Goal: Information Seeking & Learning: Learn about a topic

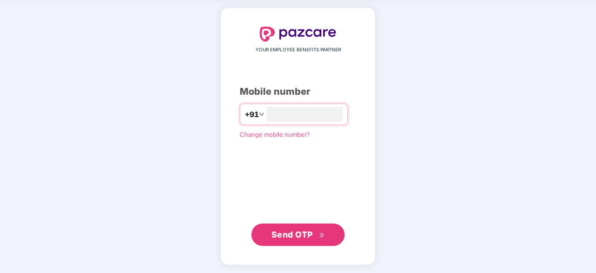
type input "**********"
click at [306, 231] on span "Send OTP" at bounding box center [291, 235] width 41 height 10
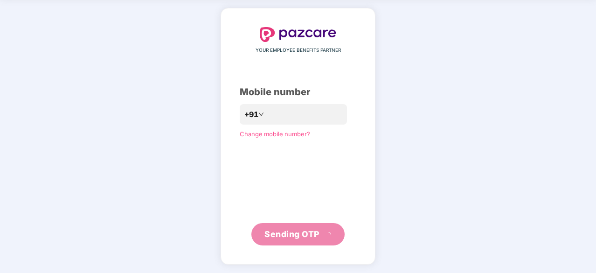
scroll to position [31, 0]
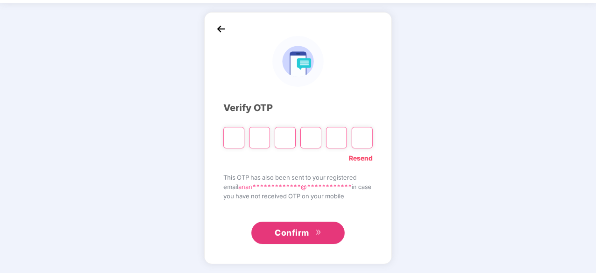
type input "*"
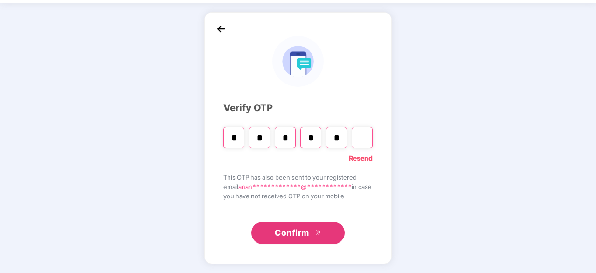
type input "*"
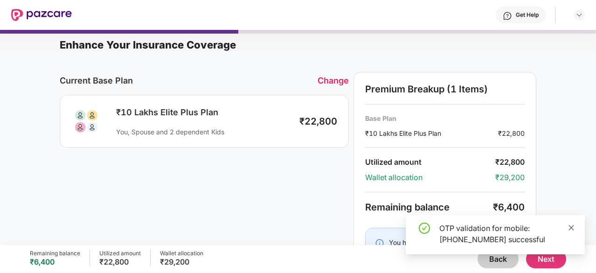
click at [574, 228] on icon "close" at bounding box center [571, 227] width 7 height 7
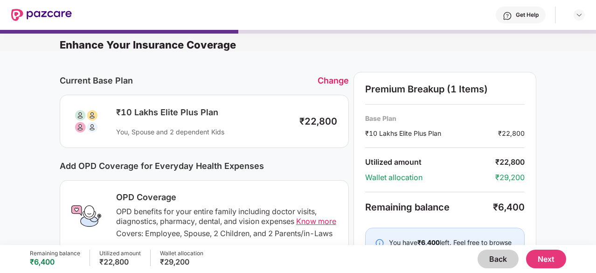
click at [331, 80] on div "Change" at bounding box center [333, 81] width 31 height 10
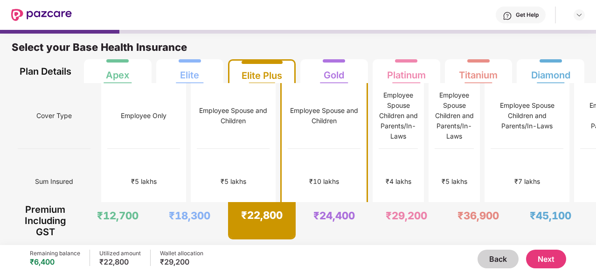
click at [552, 262] on button "Next" at bounding box center [546, 258] width 40 height 19
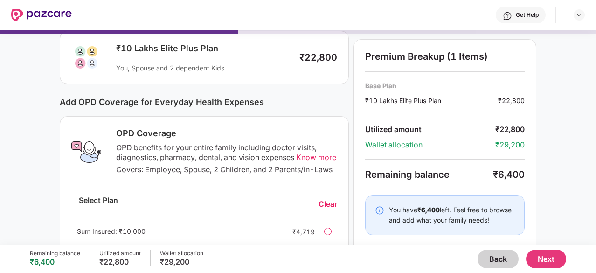
scroll to position [64, 0]
click at [540, 259] on button "Next" at bounding box center [546, 258] width 40 height 19
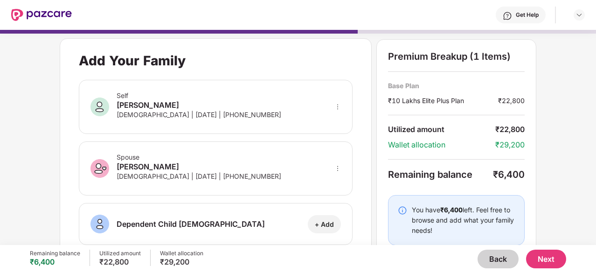
scroll to position [69, 0]
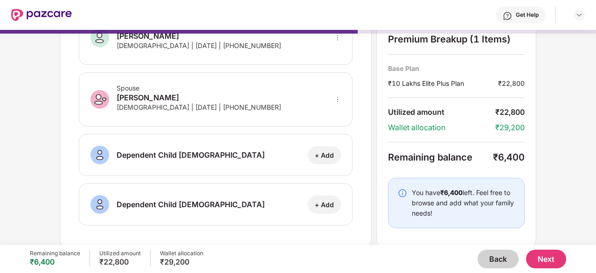
click at [552, 262] on button "Next" at bounding box center [546, 258] width 40 height 19
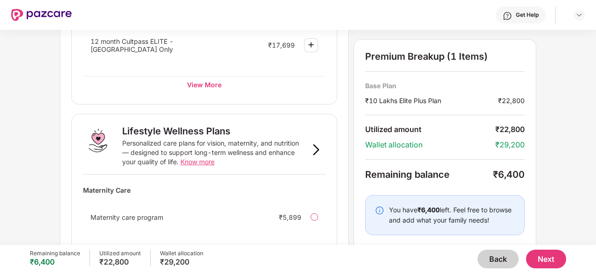
scroll to position [662, 0]
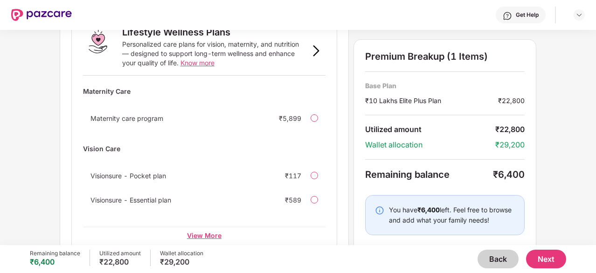
click at [202, 227] on div "View More" at bounding box center [204, 235] width 242 height 17
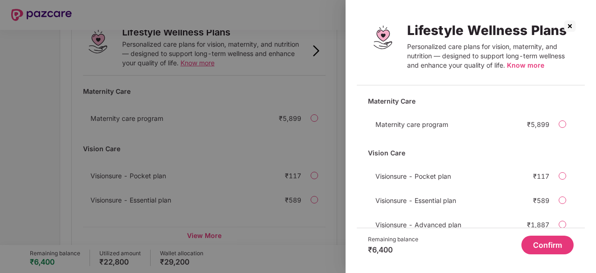
scroll to position [27, 0]
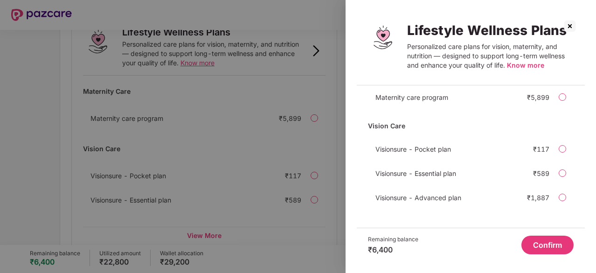
click at [573, 26] on img at bounding box center [569, 26] width 15 height 15
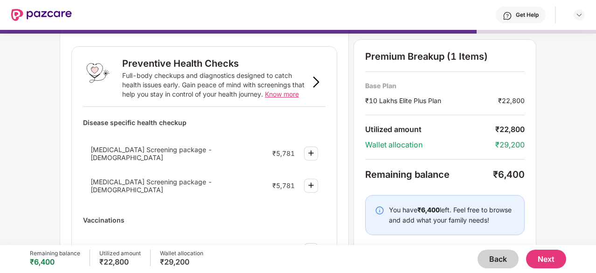
scroll to position [15, 0]
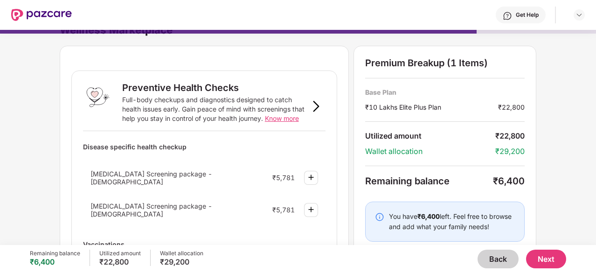
click at [292, 118] on span "Know more" at bounding box center [282, 118] width 34 height 8
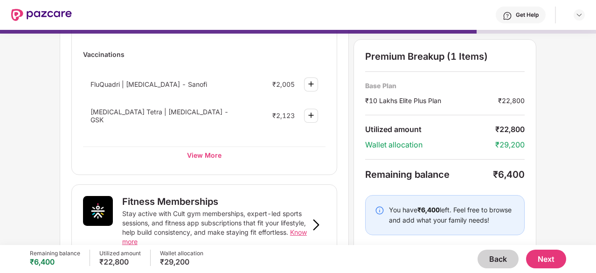
scroll to position [166, 0]
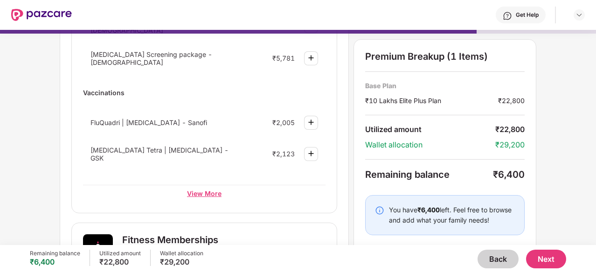
click at [211, 185] on div "View More" at bounding box center [204, 193] width 242 height 17
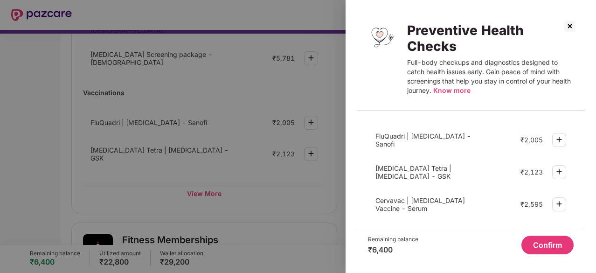
scroll to position [388, 0]
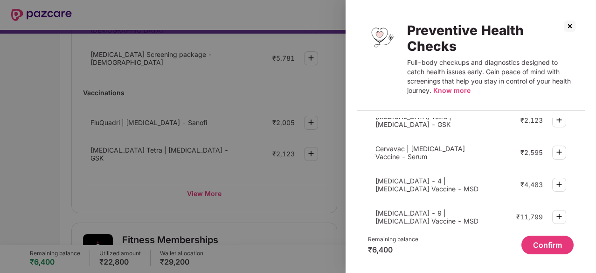
click at [574, 26] on img at bounding box center [569, 26] width 15 height 15
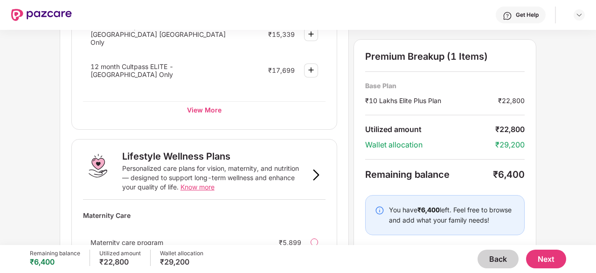
scroll to position [542, 0]
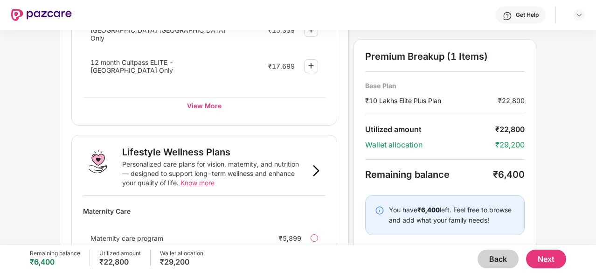
click at [193, 169] on div "Lifestyle Wellness Plans Personalized care plans for vision, maternity, and nut…" at bounding box center [204, 170] width 242 height 49
click at [201, 179] on span "Know more" at bounding box center [197, 183] width 34 height 8
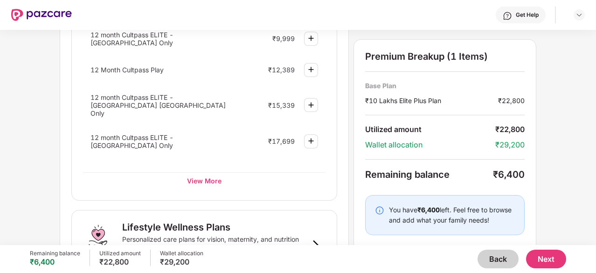
scroll to position [662, 0]
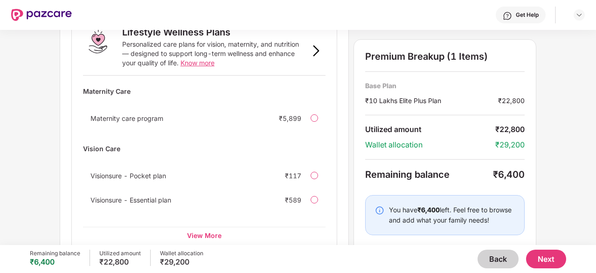
click at [501, 259] on button "Back" at bounding box center [497, 258] width 41 height 19
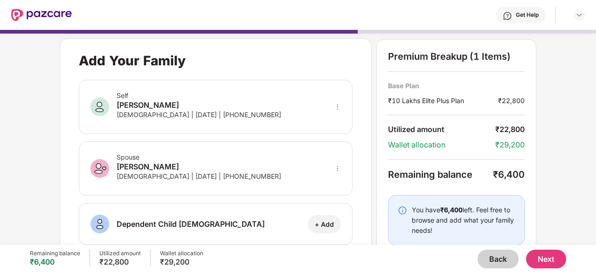
scroll to position [69, 0]
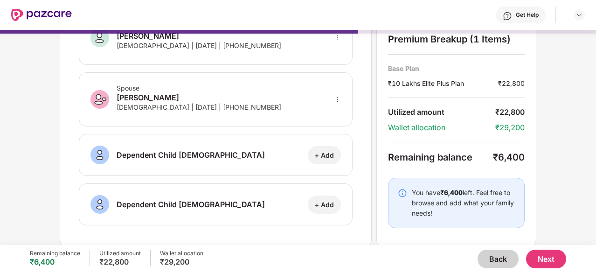
click at [554, 256] on button "Next" at bounding box center [546, 258] width 40 height 19
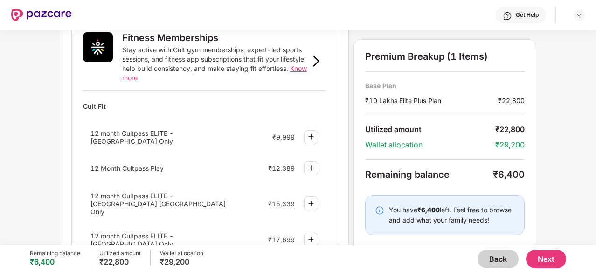
scroll to position [445, 0]
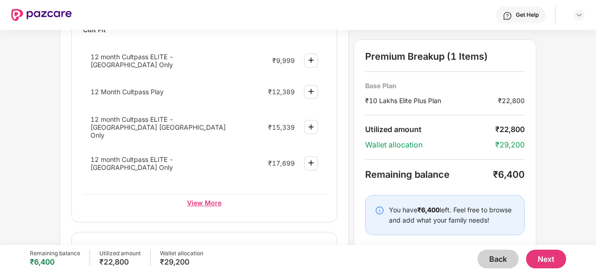
click at [202, 194] on div "View More" at bounding box center [204, 202] width 242 height 17
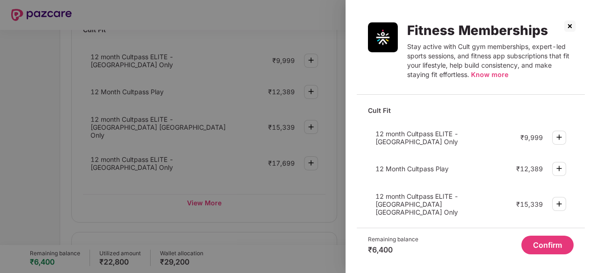
scroll to position [98, 0]
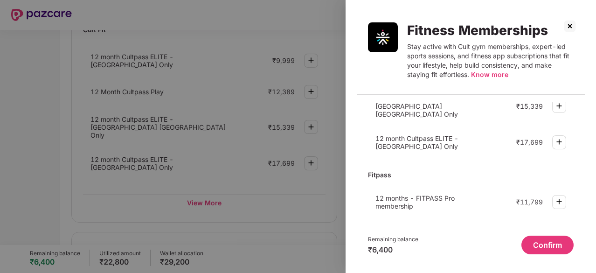
click at [572, 22] on img at bounding box center [569, 26] width 15 height 15
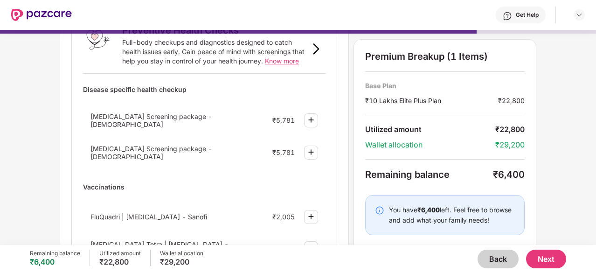
scroll to position [0, 0]
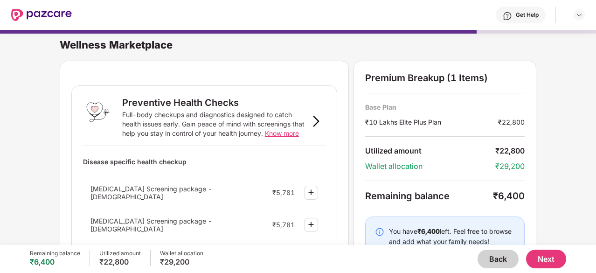
click at [282, 136] on span "Know more" at bounding box center [282, 133] width 34 height 8
